Goal: Task Accomplishment & Management: Use online tool/utility

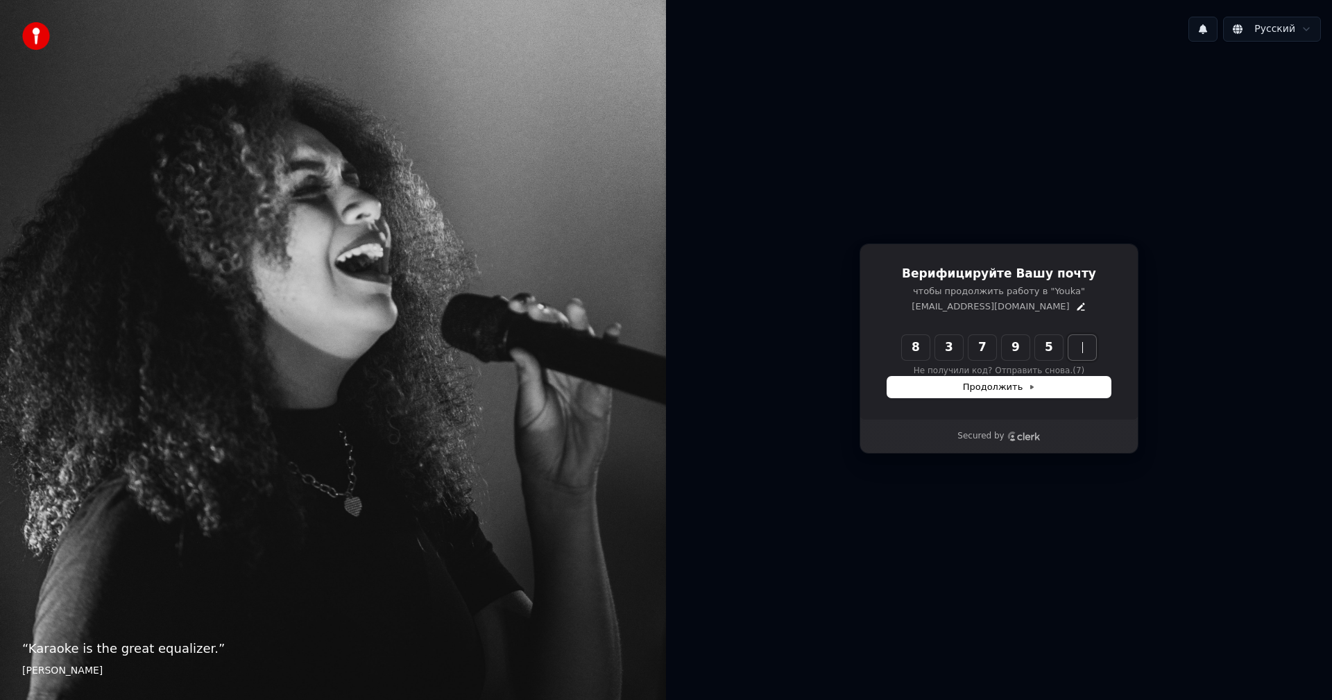
type input "******"
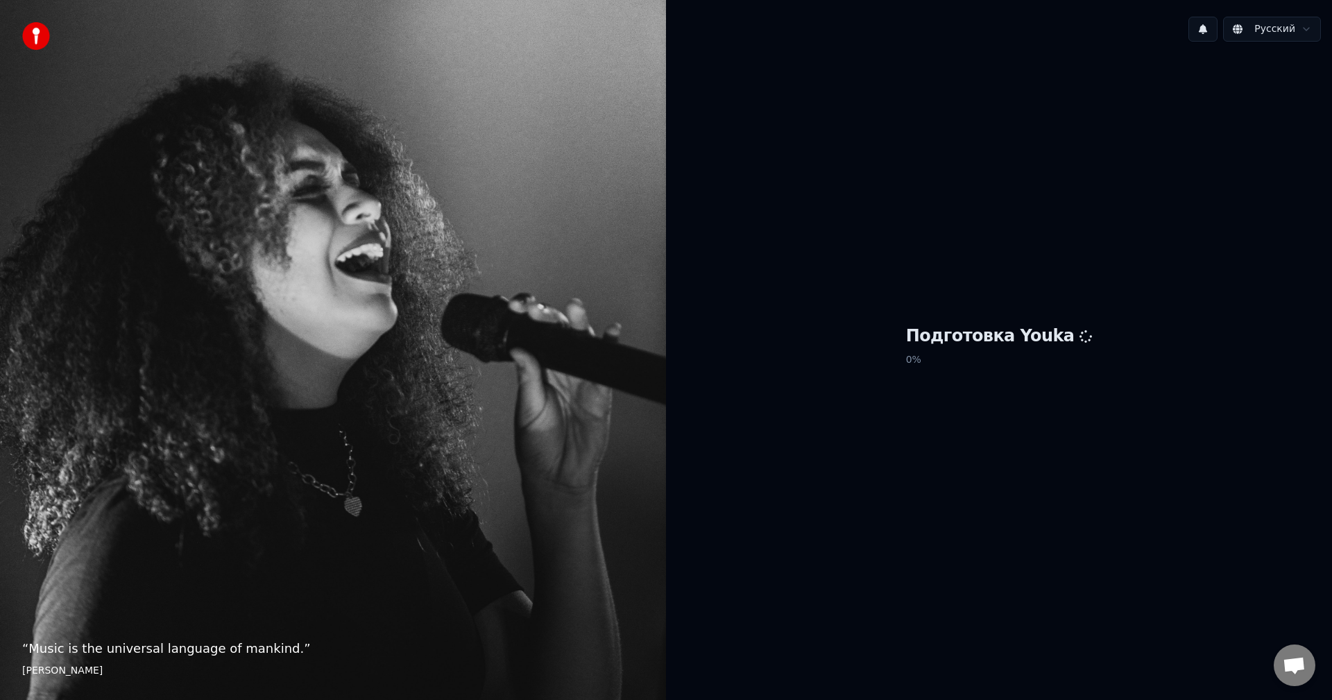
drag, startPoint x: 1030, startPoint y: 321, endPoint x: 1028, endPoint y: 330, distance: 8.6
click at [1029, 328] on div "Подготовка Youka 0 %" at bounding box center [999, 349] width 666 height 592
click at [1028, 330] on h1 "Подготовка Youka" at bounding box center [999, 336] width 187 height 22
drag, startPoint x: 955, startPoint y: 345, endPoint x: 901, endPoint y: 352, distance: 54.7
click at [901, 352] on div "Подготовка Youka 0 %" at bounding box center [999, 349] width 666 height 592
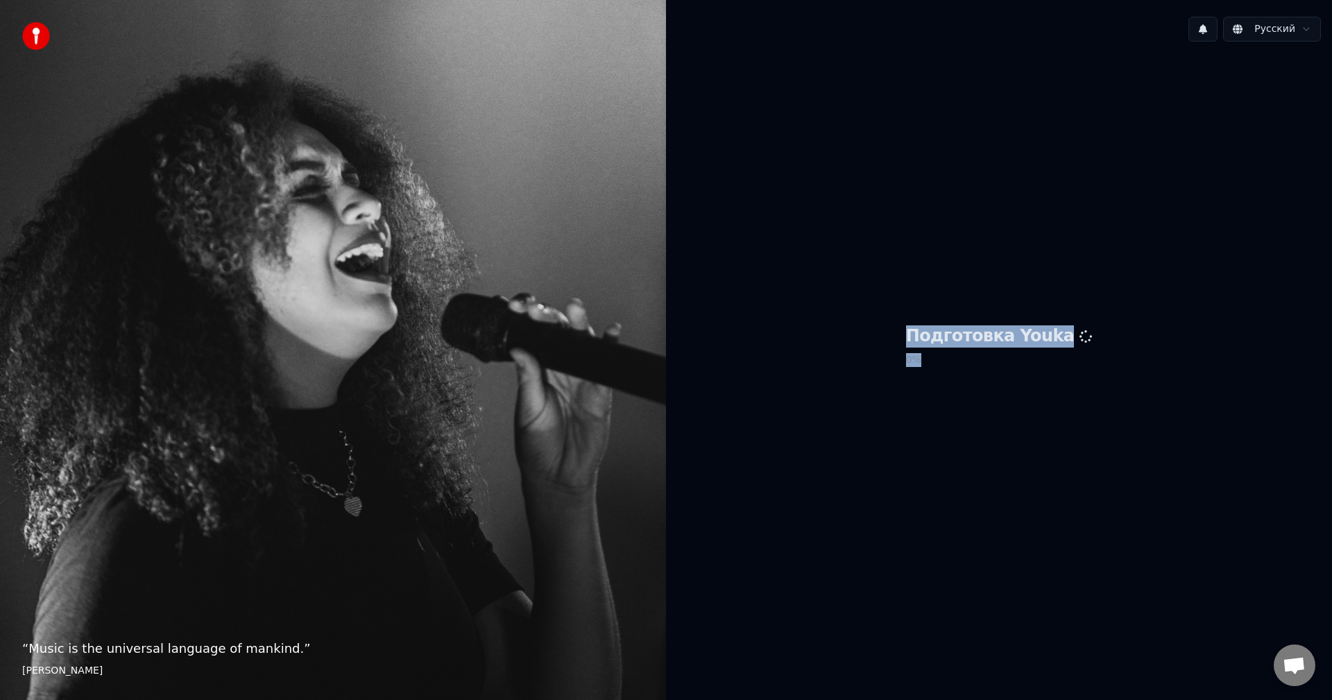
drag, startPoint x: 1010, startPoint y: 346, endPoint x: 1234, endPoint y: 404, distance: 230.7
click at [1268, 398] on div "Подготовка Youka 0 %" at bounding box center [999, 349] width 666 height 592
click at [908, 432] on div "Подготовка Youka 0 %" at bounding box center [999, 349] width 666 height 592
drag, startPoint x: 989, startPoint y: 377, endPoint x: 1010, endPoint y: 372, distance: 21.4
click at [1011, 392] on div "Подготовка Youka 0 %" at bounding box center [999, 349] width 666 height 592
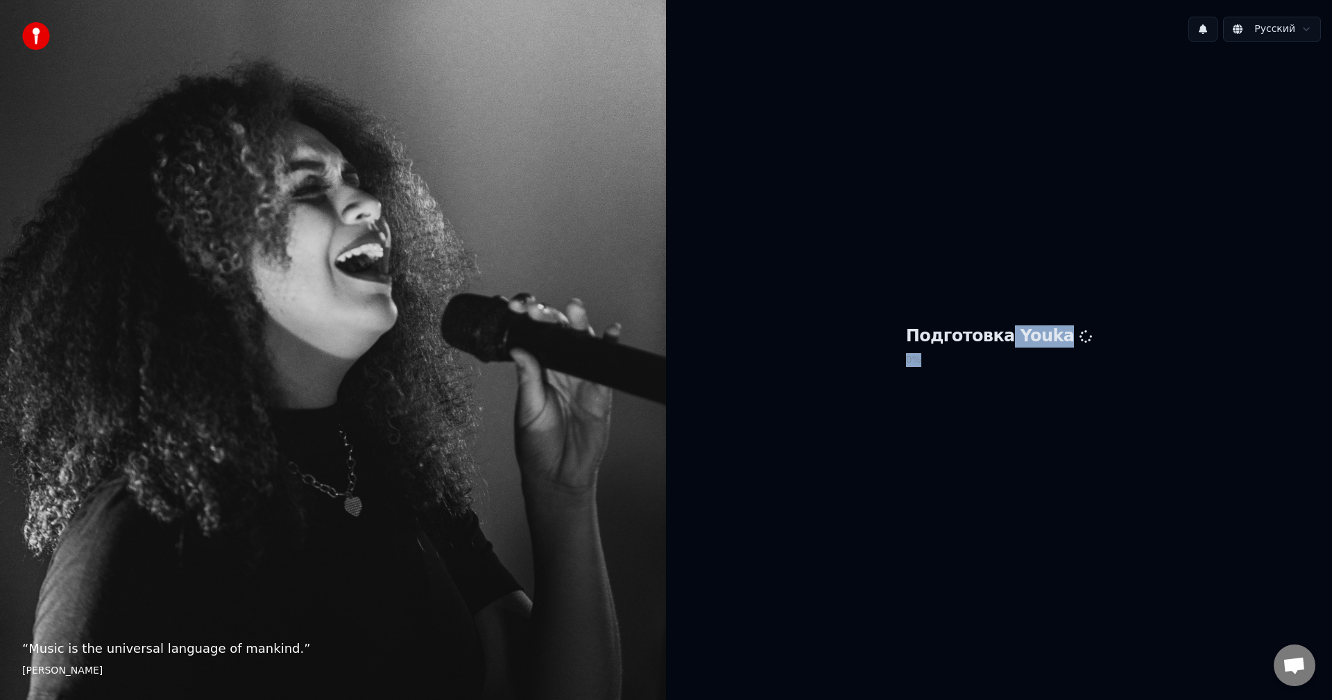
drag, startPoint x: 1006, startPoint y: 346, endPoint x: 997, endPoint y: 370, distance: 25.3
click at [1004, 387] on div "Подготовка Youka 0 %" at bounding box center [999, 349] width 666 height 592
drag, startPoint x: 919, startPoint y: 338, endPoint x: 1134, endPoint y: 350, distance: 214.7
click at [1134, 350] on div "Подготовка Youka 0 %" at bounding box center [999, 349] width 666 height 592
click at [1166, 217] on div "Подготовка Youka 0 %" at bounding box center [999, 349] width 666 height 592
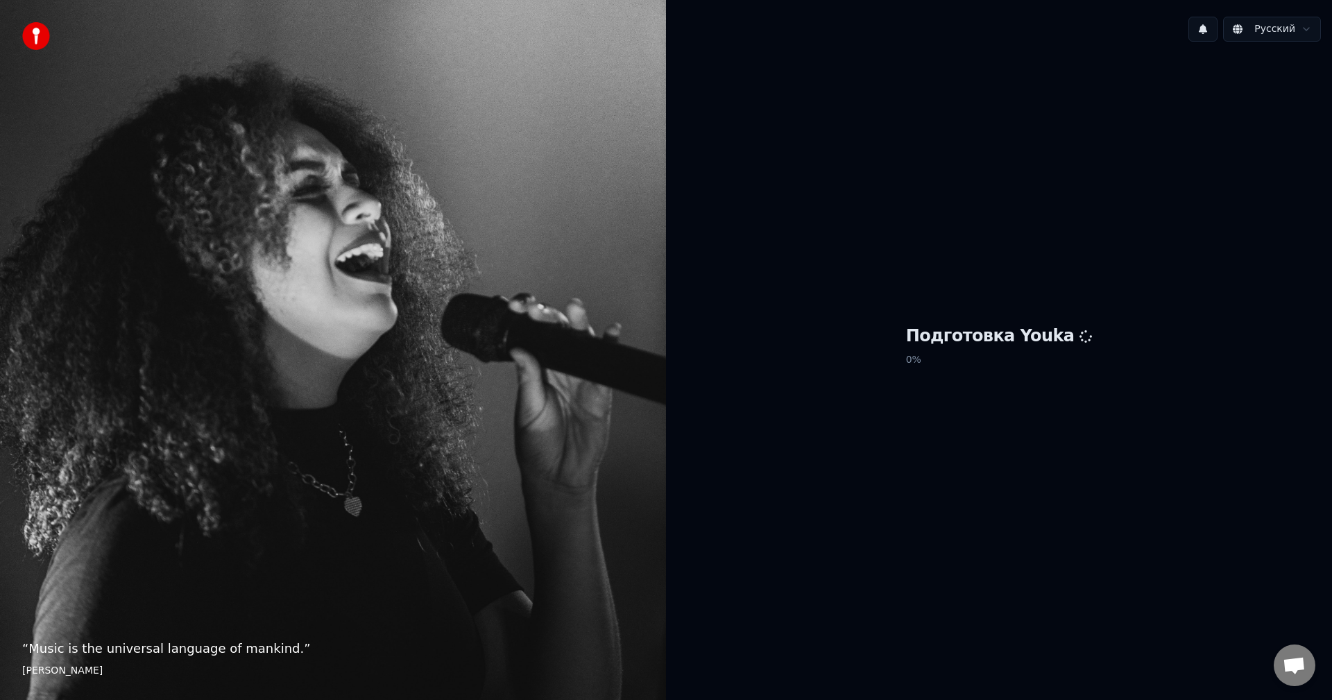
click at [41, 37] on img at bounding box center [36, 36] width 28 height 28
click at [1264, 35] on html "“ Music is the universal language of mankind. ” Henry Wadsworth Longfellow Русс…" at bounding box center [666, 350] width 1332 height 700
click at [1283, 28] on html "“ Music is the universal language of mankind. ” Henry Wadsworth Longfellow Русс…" at bounding box center [666, 350] width 1332 height 700
click at [1191, 250] on html "“ Music is the universal language of mankind. ” Henry Wadsworth Longfellow Русс…" at bounding box center [666, 350] width 1332 height 700
click at [1291, 663] on span "Открытый чат" at bounding box center [1294, 666] width 23 height 19
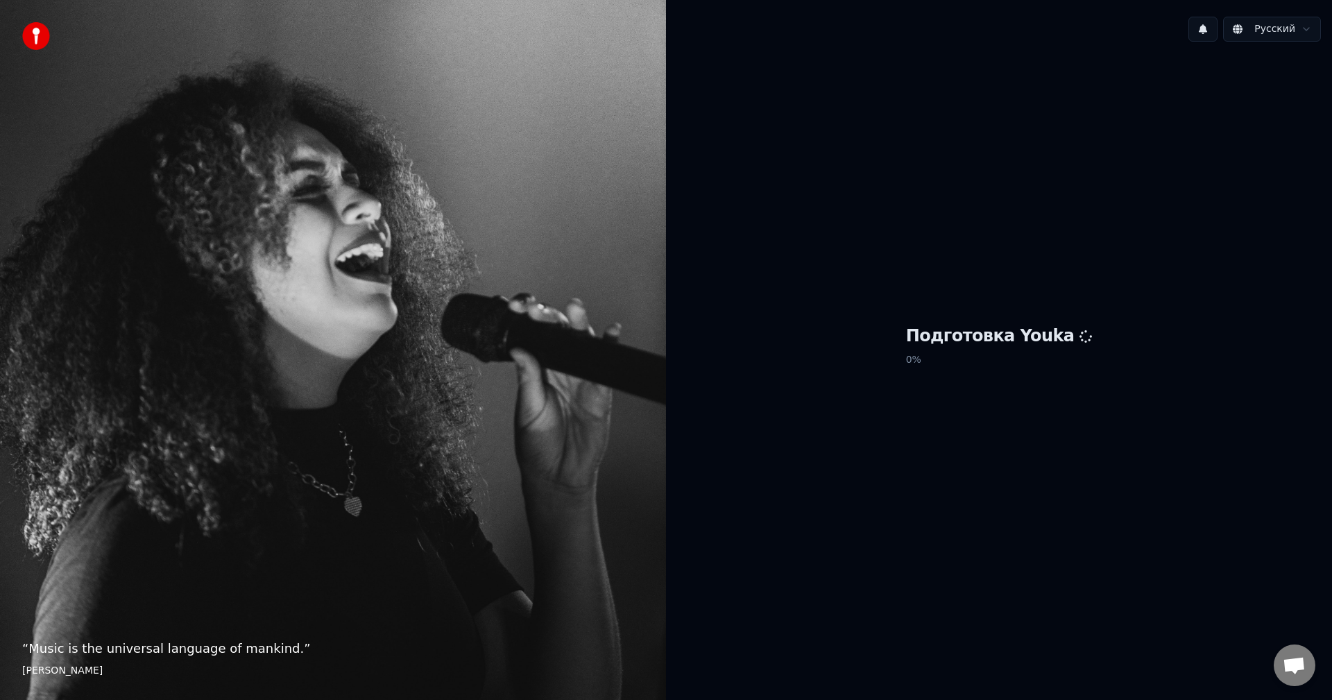
click at [935, 271] on div "Подготовка Youka 0 %" at bounding box center [999, 349] width 666 height 592
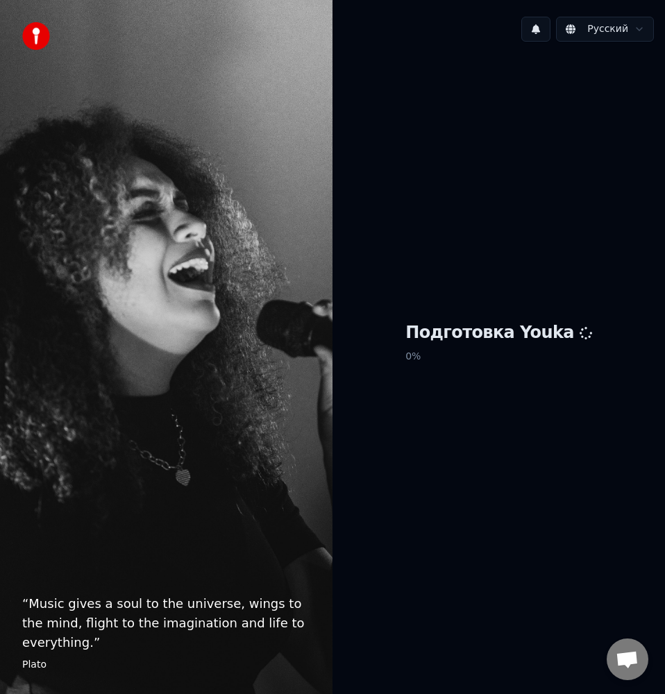
click at [32, 669] on footer "Plato" at bounding box center [166, 665] width 288 height 14
click at [61, 638] on p "“ Music gives a soul to the universe, wings to the mind, flight to the imaginat…" at bounding box center [166, 623] width 288 height 58
click at [81, 588] on div "“ Music gives a soul to the universe, wings to the mind, flight to the imaginat…" at bounding box center [166, 347] width 332 height 694
click at [305, 368] on div "“ Music gives a soul to the universe, wings to the mind, flight to the imaginat…" at bounding box center [166, 347] width 332 height 694
drag, startPoint x: 356, startPoint y: 374, endPoint x: 486, endPoint y: 373, distance: 130.5
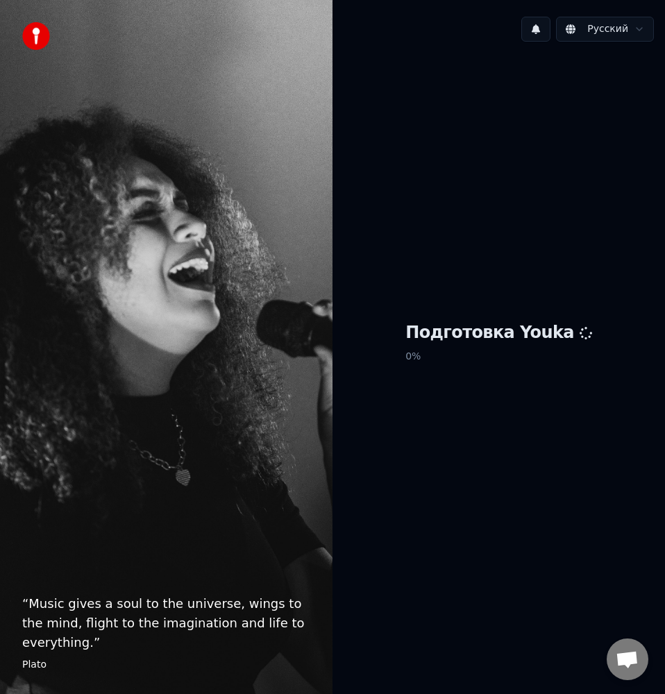
click at [376, 376] on div "Подготовка Youka 0 %" at bounding box center [498, 346] width 332 height 586
click at [498, 356] on p "0 %" at bounding box center [498, 356] width 187 height 25
drag, startPoint x: 423, startPoint y: 332, endPoint x: 409, endPoint y: 330, distance: 14.7
click at [417, 341] on div "Подготовка Youka 0 %" at bounding box center [498, 346] width 332 height 586
click at [409, 328] on div "Подготовка Youka 0 %" at bounding box center [498, 346] width 332 height 586
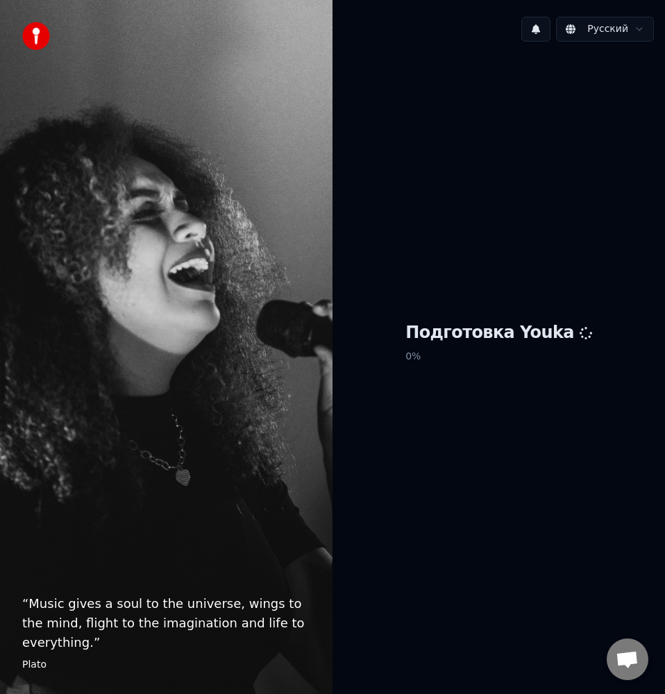
click at [414, 321] on div "Подготовка Youka 0 %" at bounding box center [498, 346] width 332 height 586
click at [421, 310] on div "Подготовка Youka 0 %" at bounding box center [498, 346] width 332 height 586
click at [434, 266] on div "Подготовка Youka 0 %" at bounding box center [498, 346] width 332 height 586
click at [448, 210] on div "Подготовка Youka 0 %" at bounding box center [498, 346] width 332 height 586
click at [441, 210] on div "Подготовка Youka 0 %" at bounding box center [498, 346] width 332 height 586
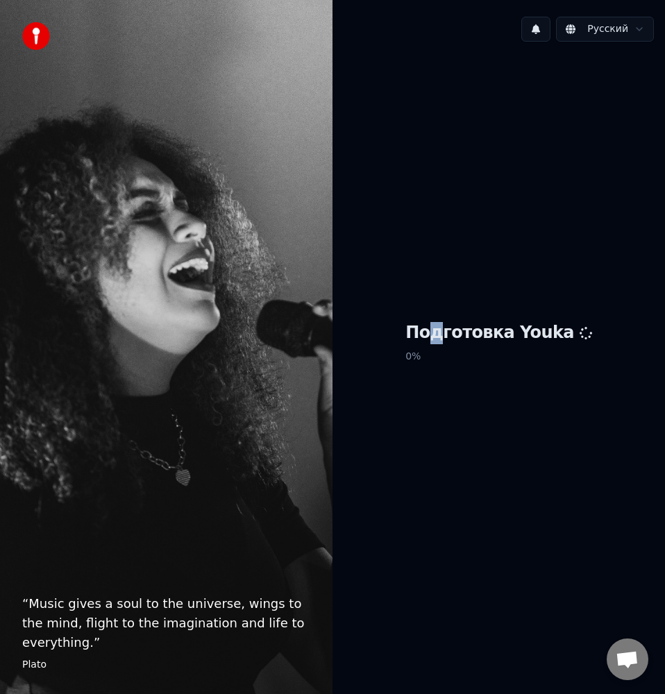
drag, startPoint x: 12, startPoint y: 48, endPoint x: 21, endPoint y: 37, distance: 14.3
click at [15, 42] on div "“ Music gives a soul to the universe, wings to the mind, flight to the imaginat…" at bounding box center [166, 347] width 332 height 694
click at [24, 32] on div "“ Music gives a soul to the universe, wings to the mind, flight to the imaginat…" at bounding box center [166, 347] width 332 height 694
drag, startPoint x: 27, startPoint y: 8, endPoint x: 24, endPoint y: -1, distance: 8.8
click at [24, 0] on html "“ Music gives a soul to the universe, wings to the mind, flight to the imaginat…" at bounding box center [332, 347] width 665 height 694
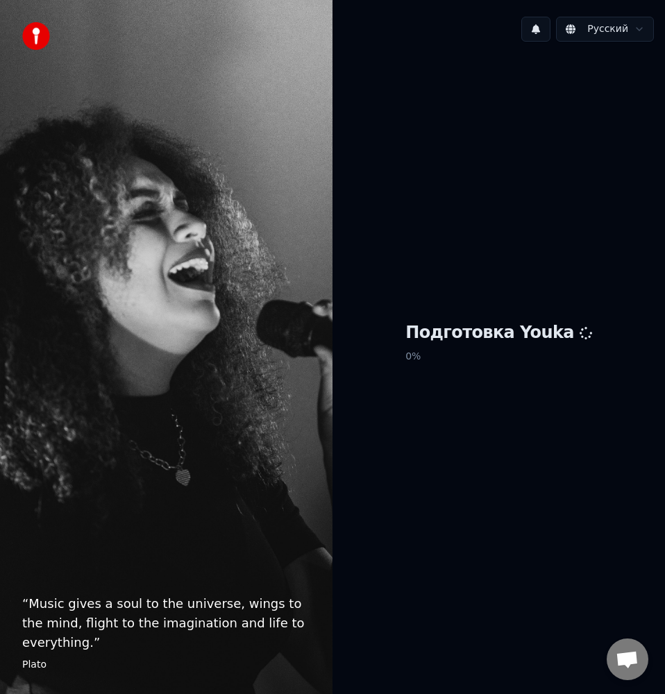
click at [463, 343] on h1 "Подготовка Youka" at bounding box center [498, 333] width 187 height 22
click at [462, 343] on h1 "Подготовка Youka" at bounding box center [498, 333] width 187 height 22
